Goal: Transaction & Acquisition: Subscribe to service/newsletter

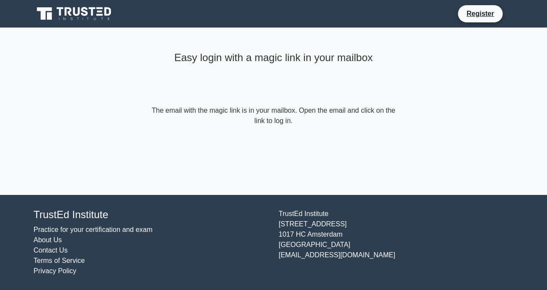
click at [478, 10] on link "Register" at bounding box center [480, 13] width 38 height 11
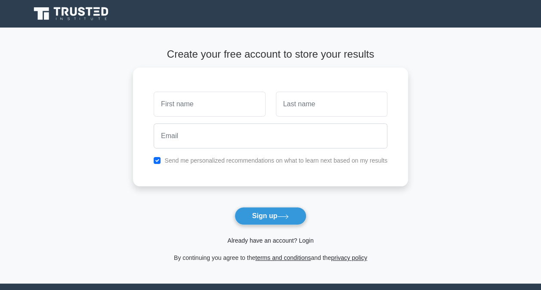
click at [277, 240] on link "Already have an account? Login" at bounding box center [270, 240] width 86 height 7
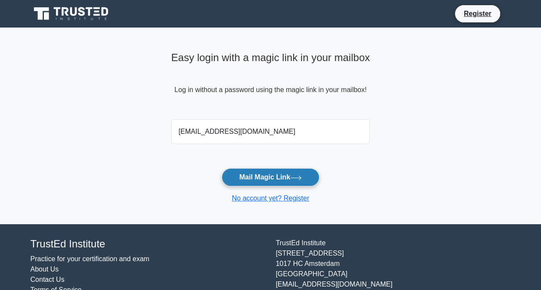
type input "jack_peq@hotmail.com"
click at [281, 179] on button "Mail Magic Link" at bounding box center [270, 177] width 98 height 18
